Goal: Information Seeking & Learning: Learn about a topic

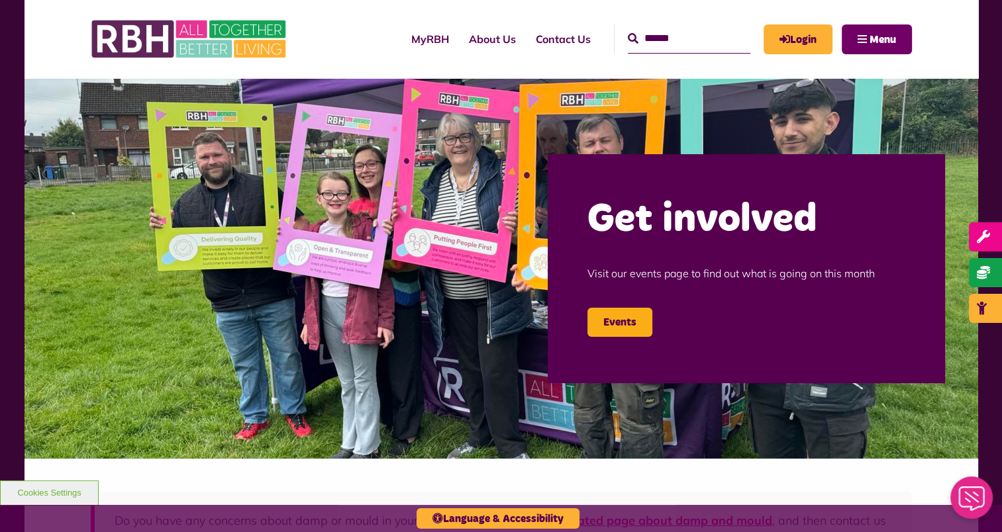
click at [851, 45] on button "Menu" at bounding box center [877, 40] width 70 height 30
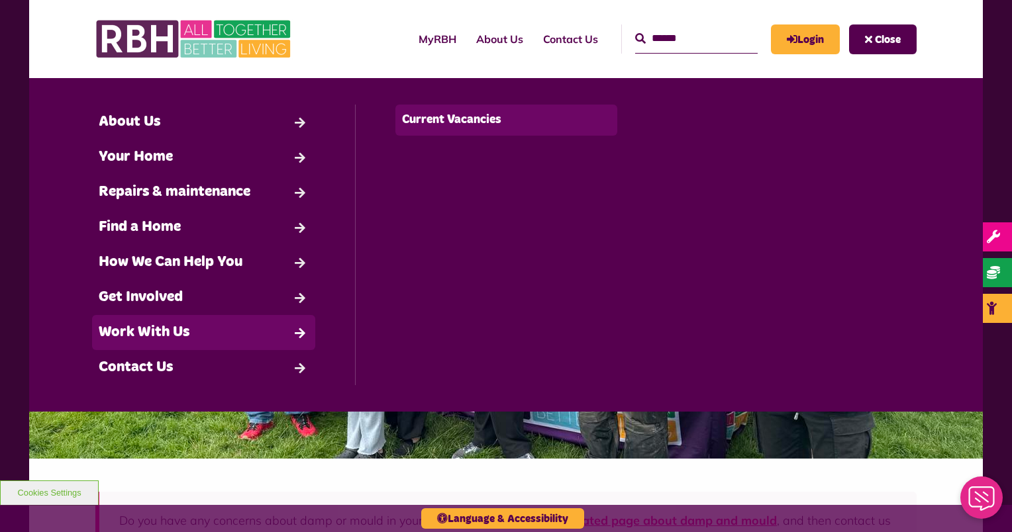
click at [430, 121] on link "Current Vacancies" at bounding box center [506, 120] width 223 height 31
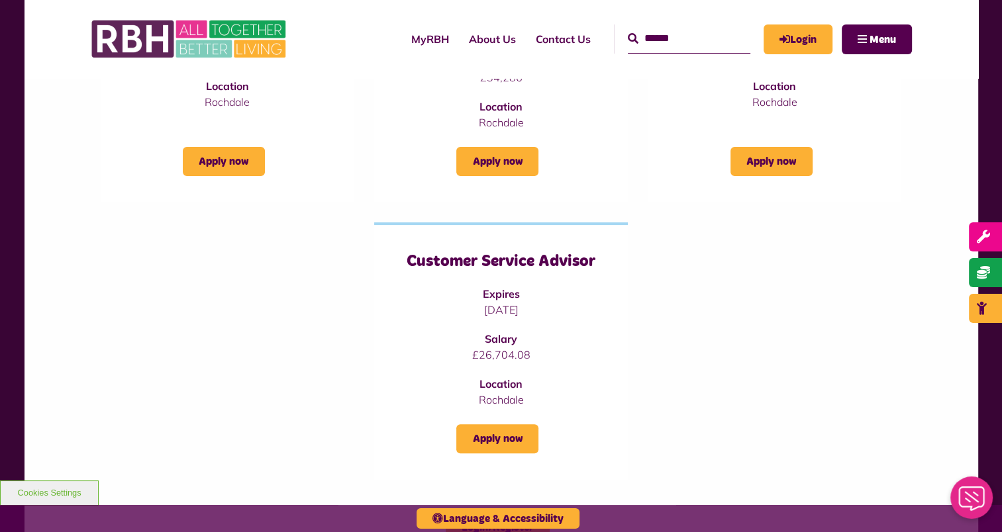
scroll to position [353, 0]
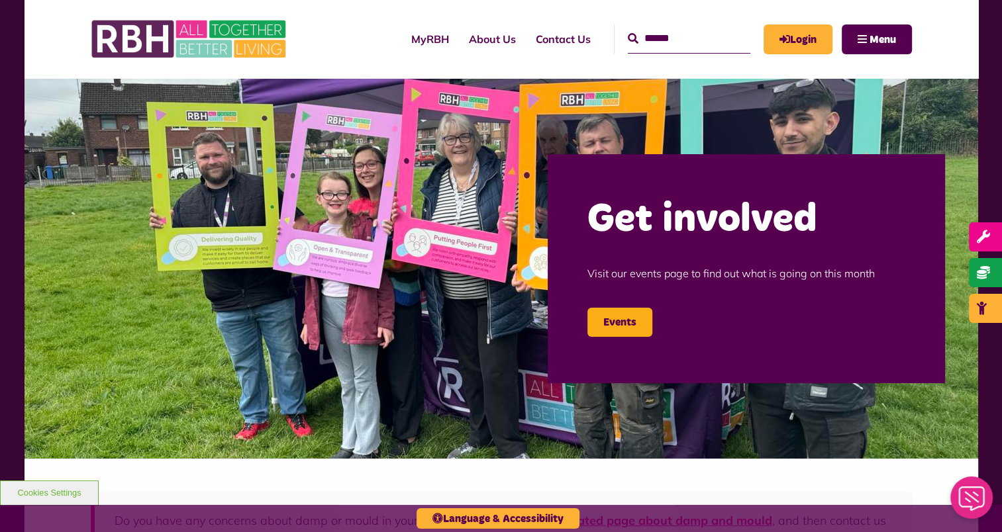
click at [644, 42] on input "Search" at bounding box center [689, 39] width 123 height 28
type input "**********"
click at [628, 31] on button "Search" at bounding box center [633, 39] width 11 height 16
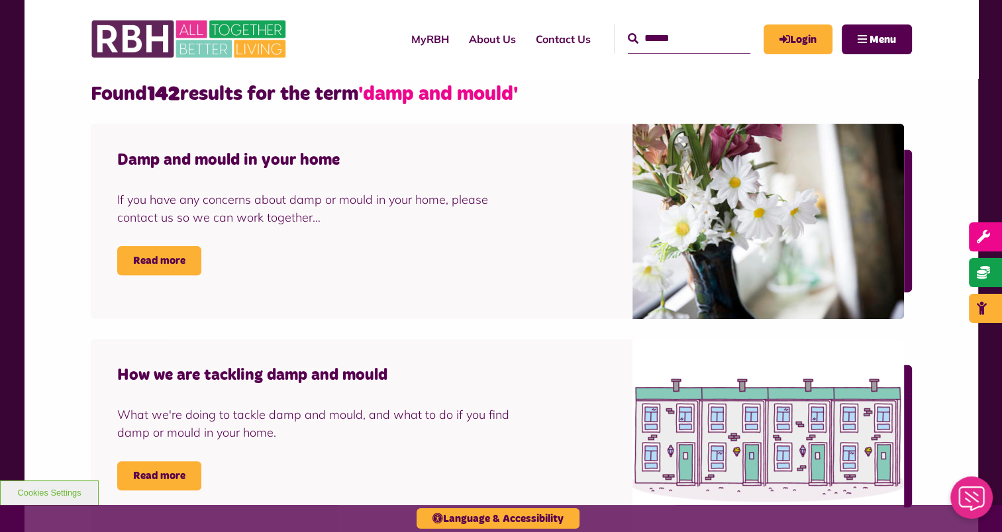
scroll to position [289, 0]
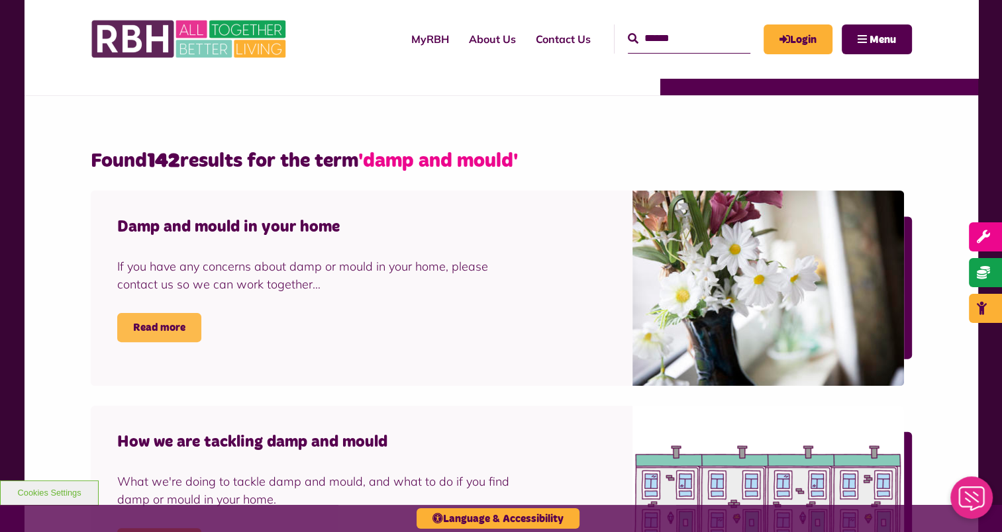
click at [185, 325] on link "Read more" at bounding box center [159, 327] width 84 height 29
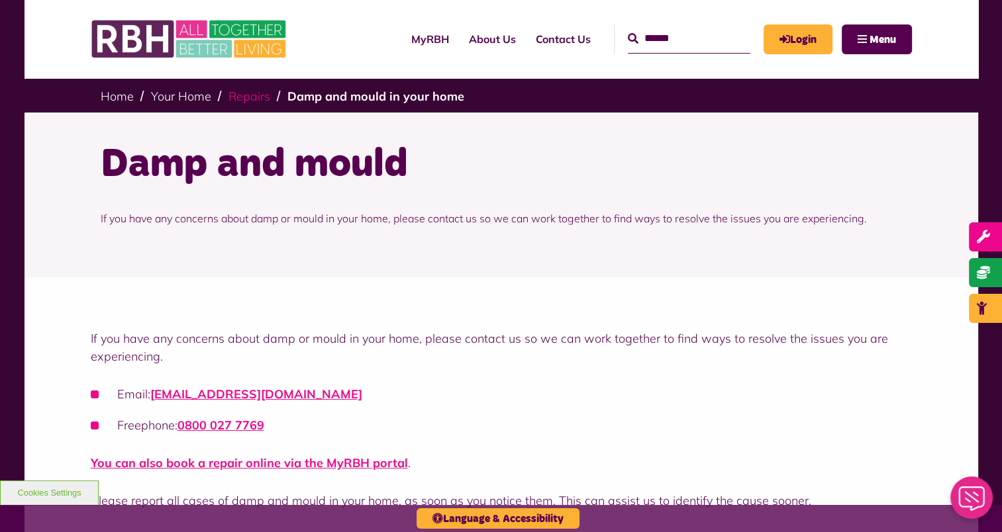
click at [253, 97] on link "Repairs" at bounding box center [249, 96] width 42 height 15
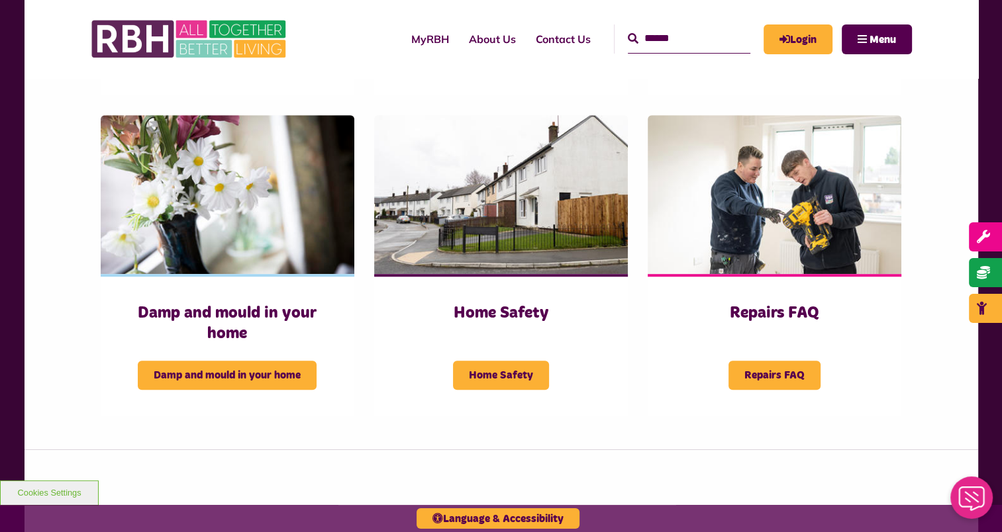
scroll to position [719, 0]
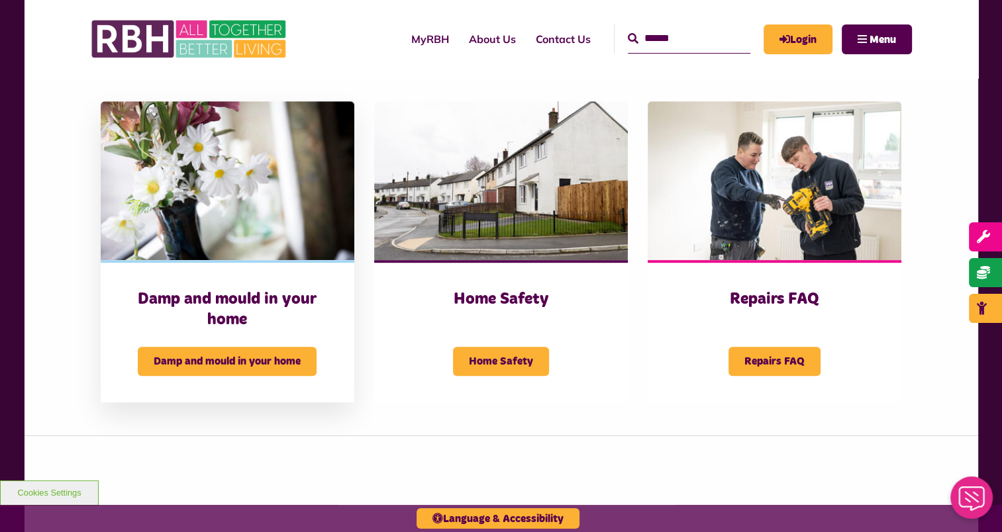
click at [289, 295] on h3 "Damp and mould in your home" at bounding box center [227, 309] width 201 height 41
